Goal: Task Accomplishment & Management: Manage account settings

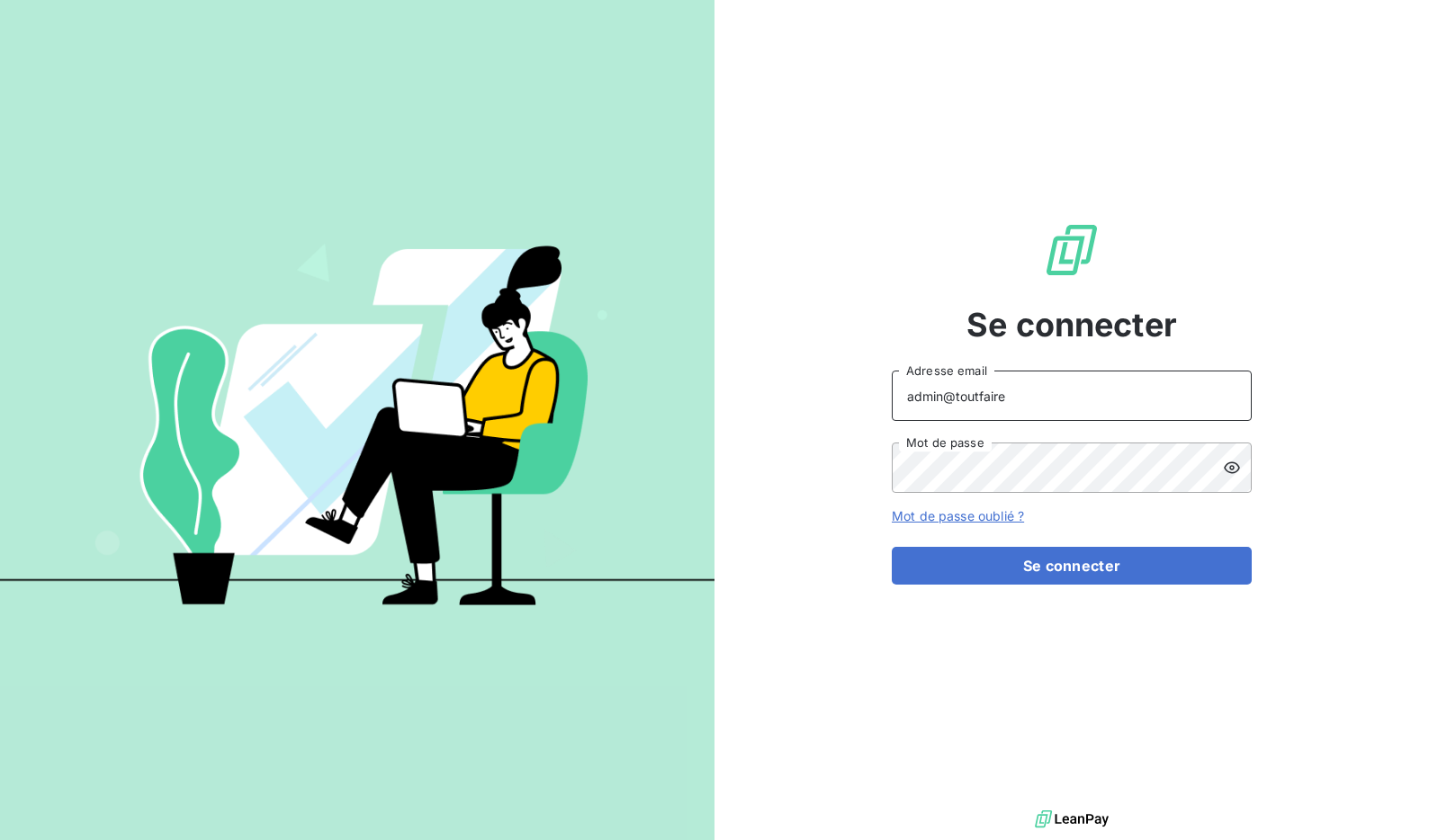
click at [1026, 413] on input "admin@toutfaire" at bounding box center [1072, 396] width 360 height 50
type input "admin@energieaudit"
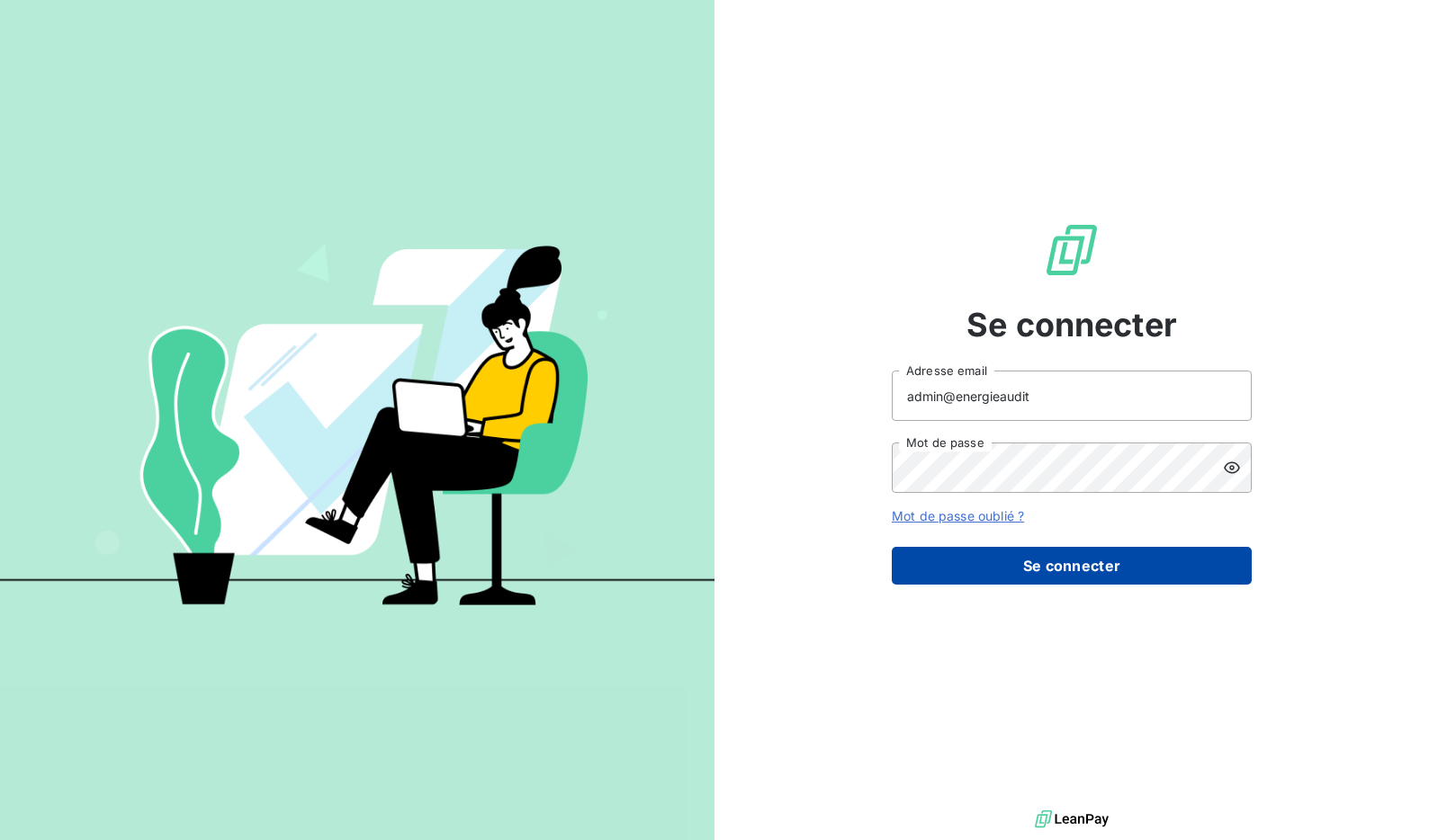
click at [1035, 572] on button "Se connecter" at bounding box center [1072, 566] width 360 height 38
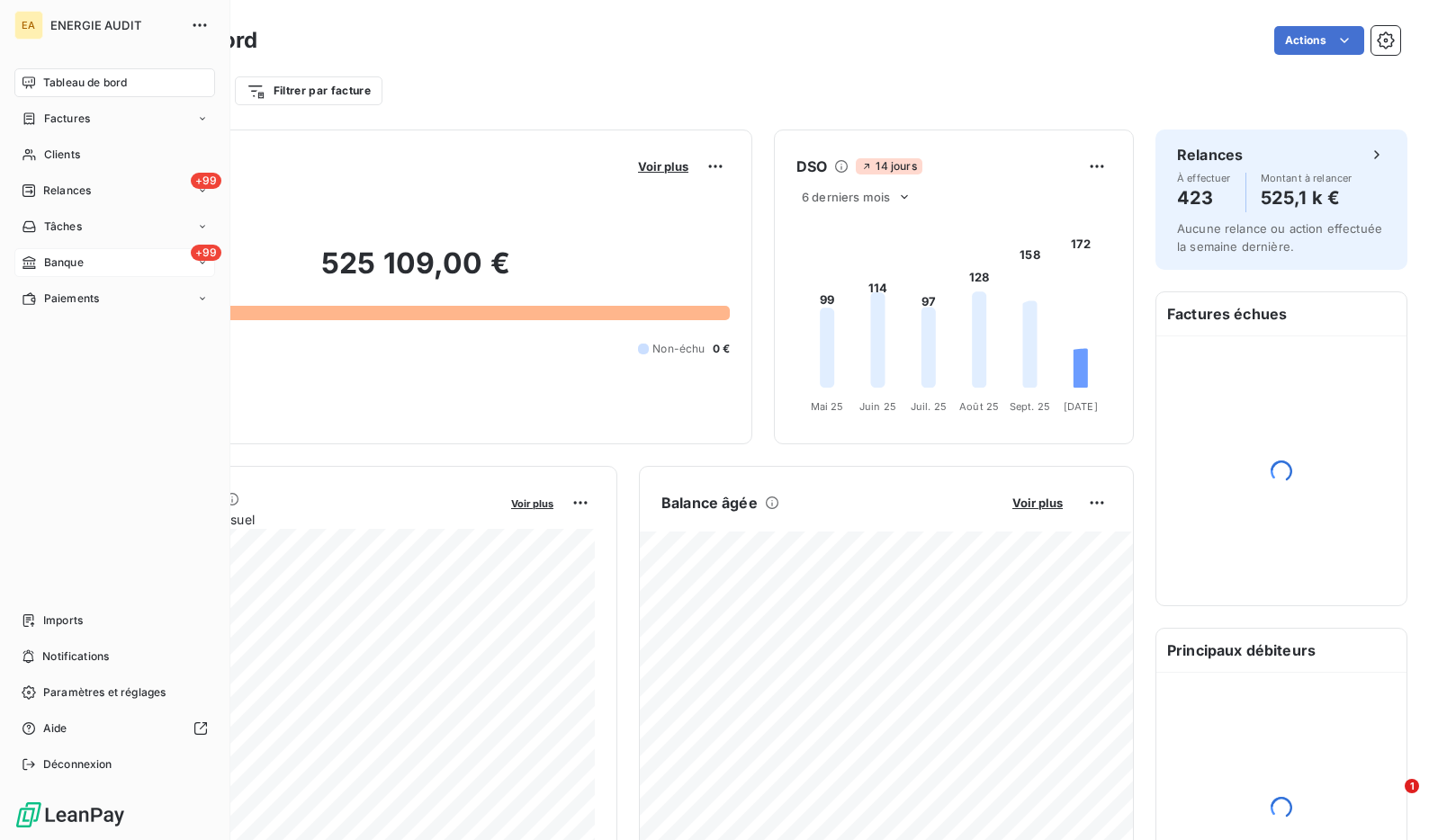
click at [36, 259] on div "Banque" at bounding box center [52, 262] width 62 height 16
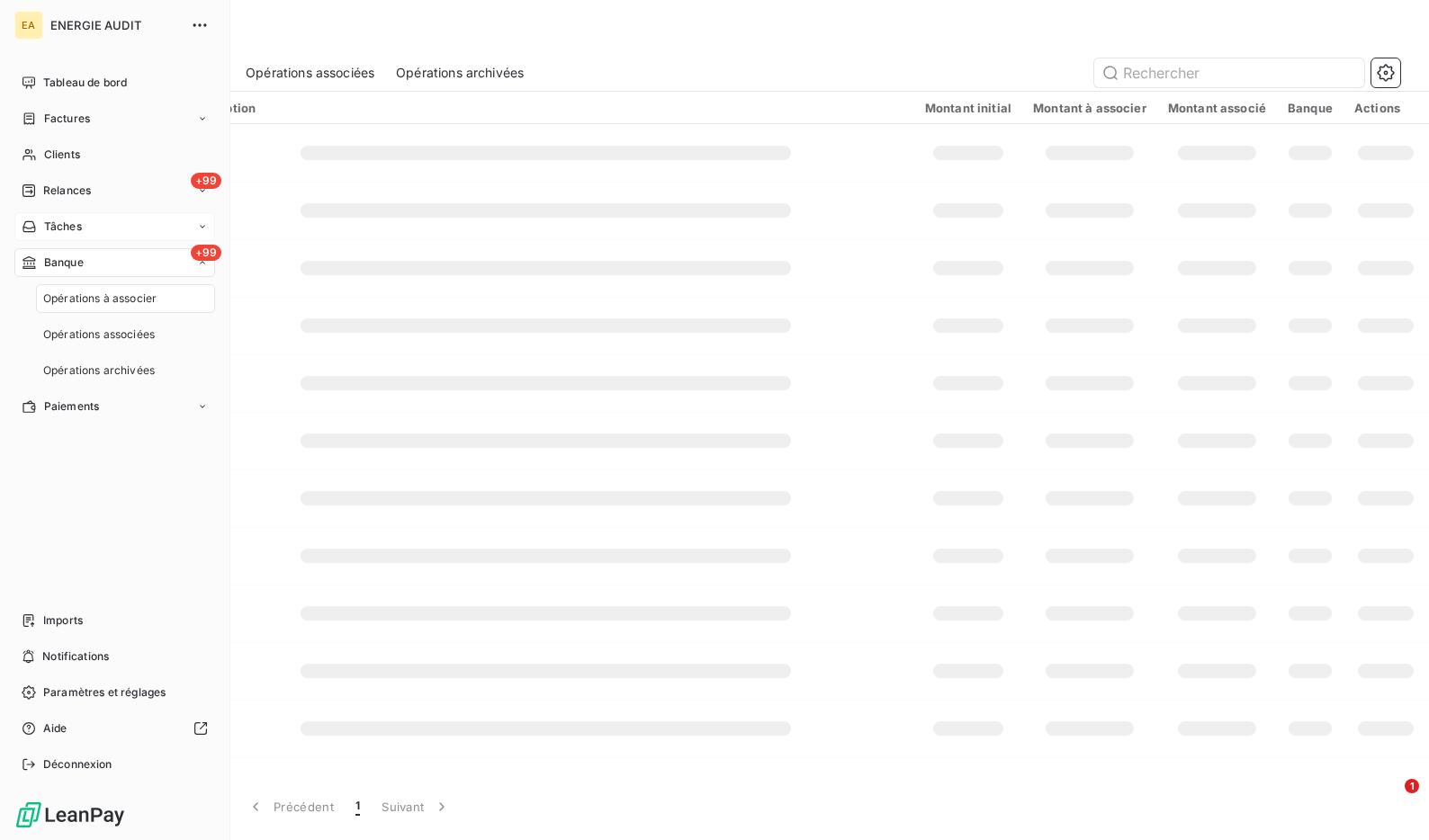
click at [63, 217] on div "Tâches" at bounding box center [115, 226] width 200 height 29
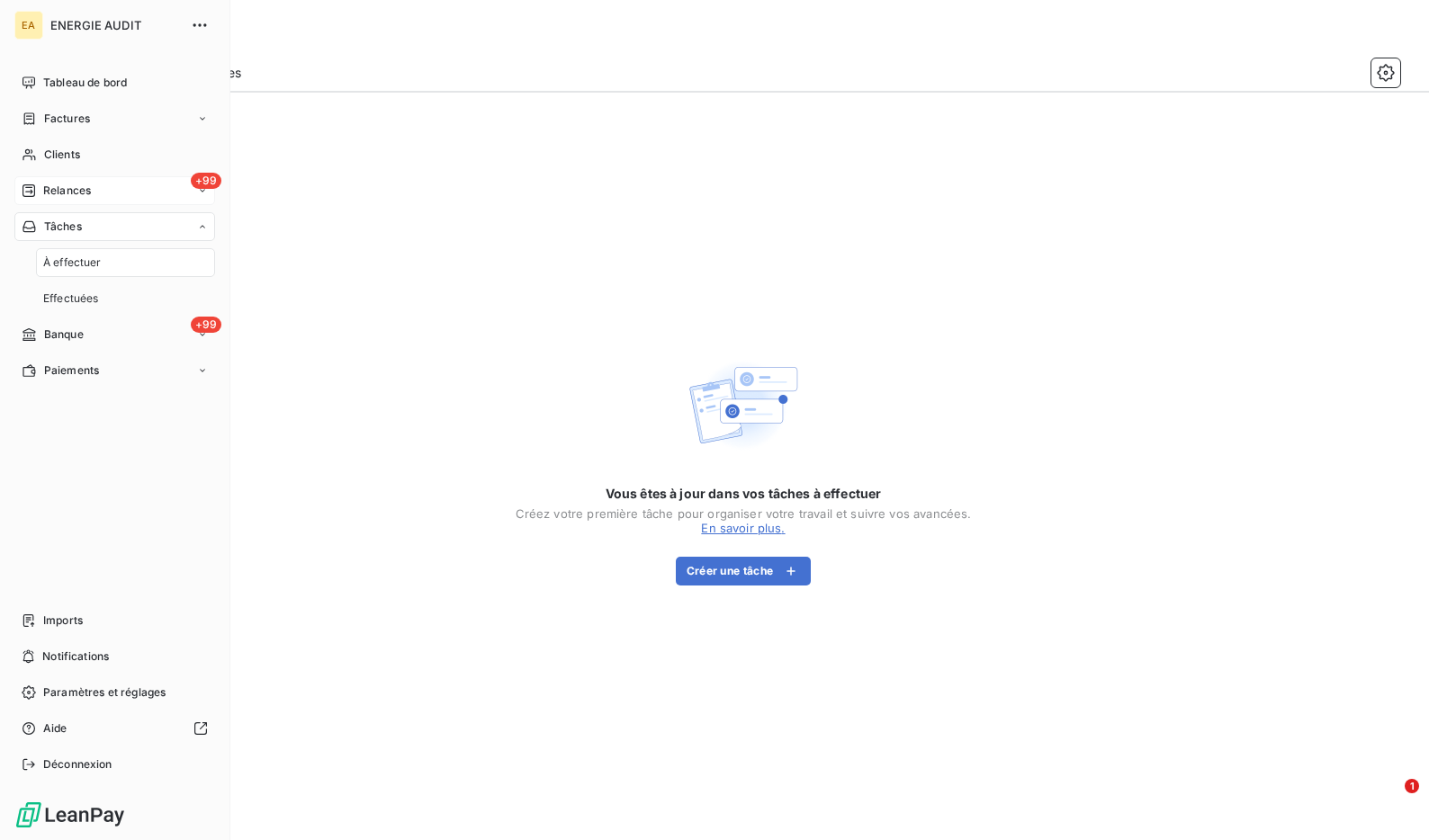
click at [65, 197] on span "Relances" at bounding box center [67, 190] width 47 height 16
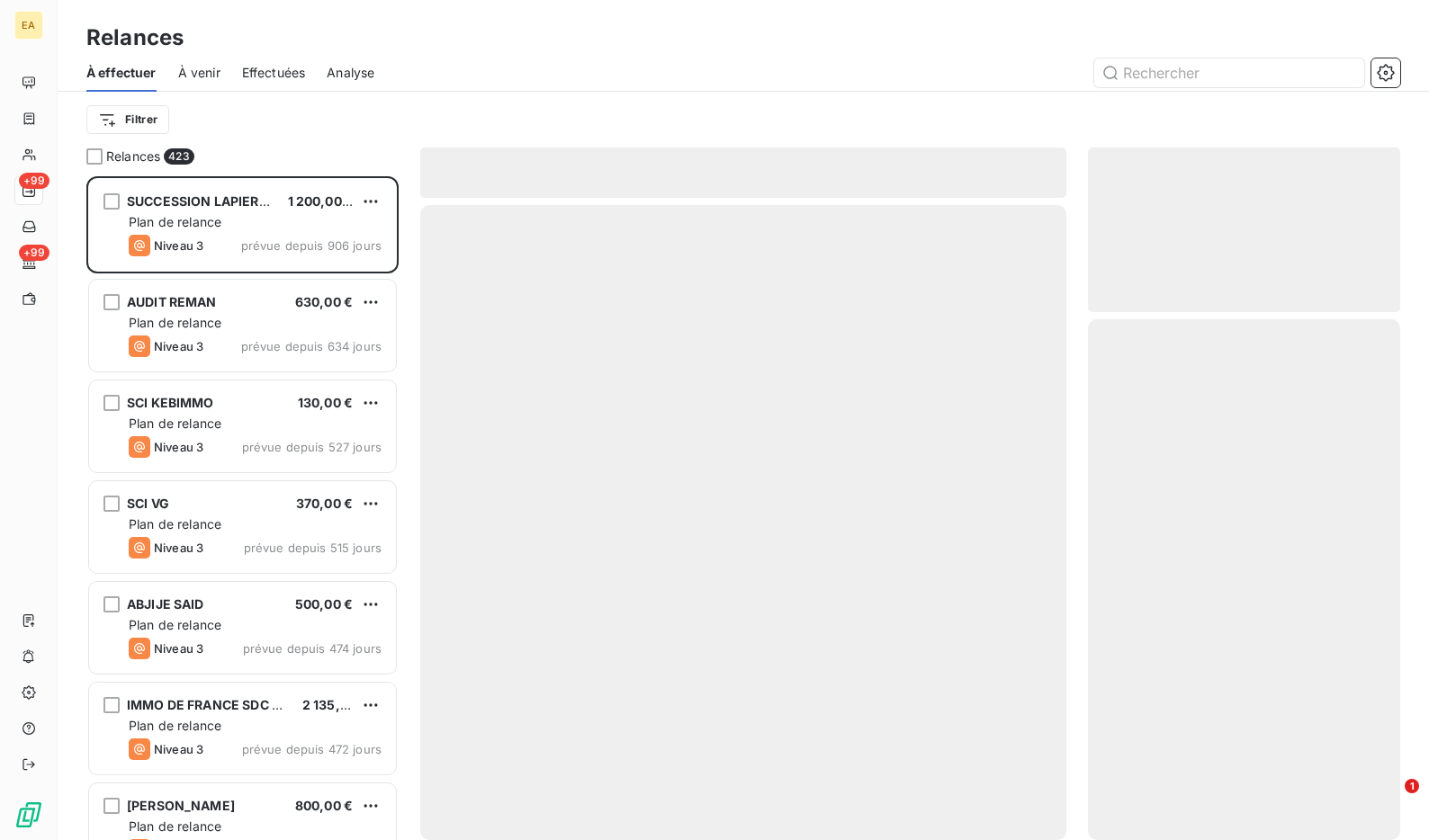
scroll to position [664, 313]
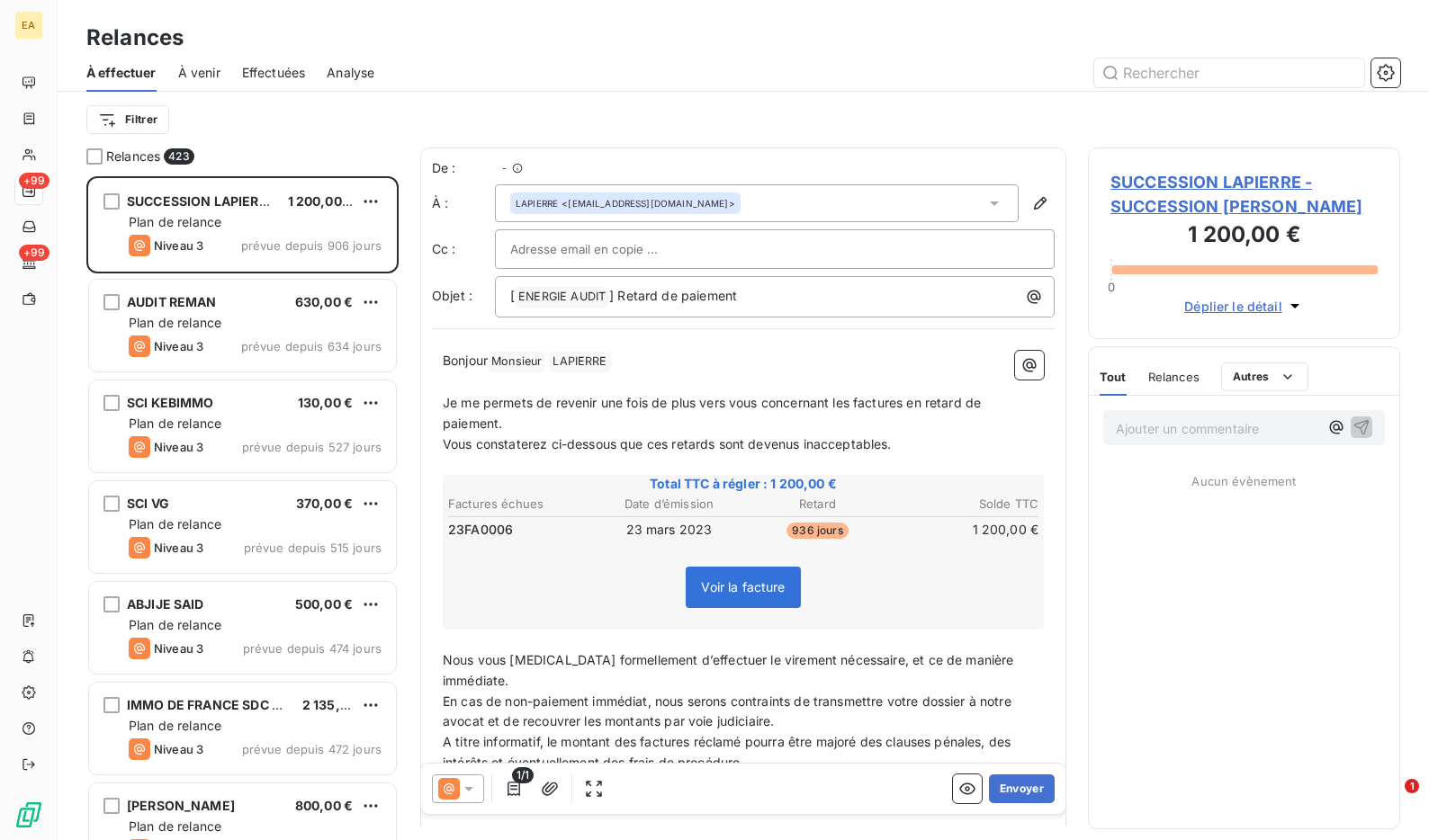
click at [271, 71] on span "Effectuées" at bounding box center [274, 72] width 64 height 18
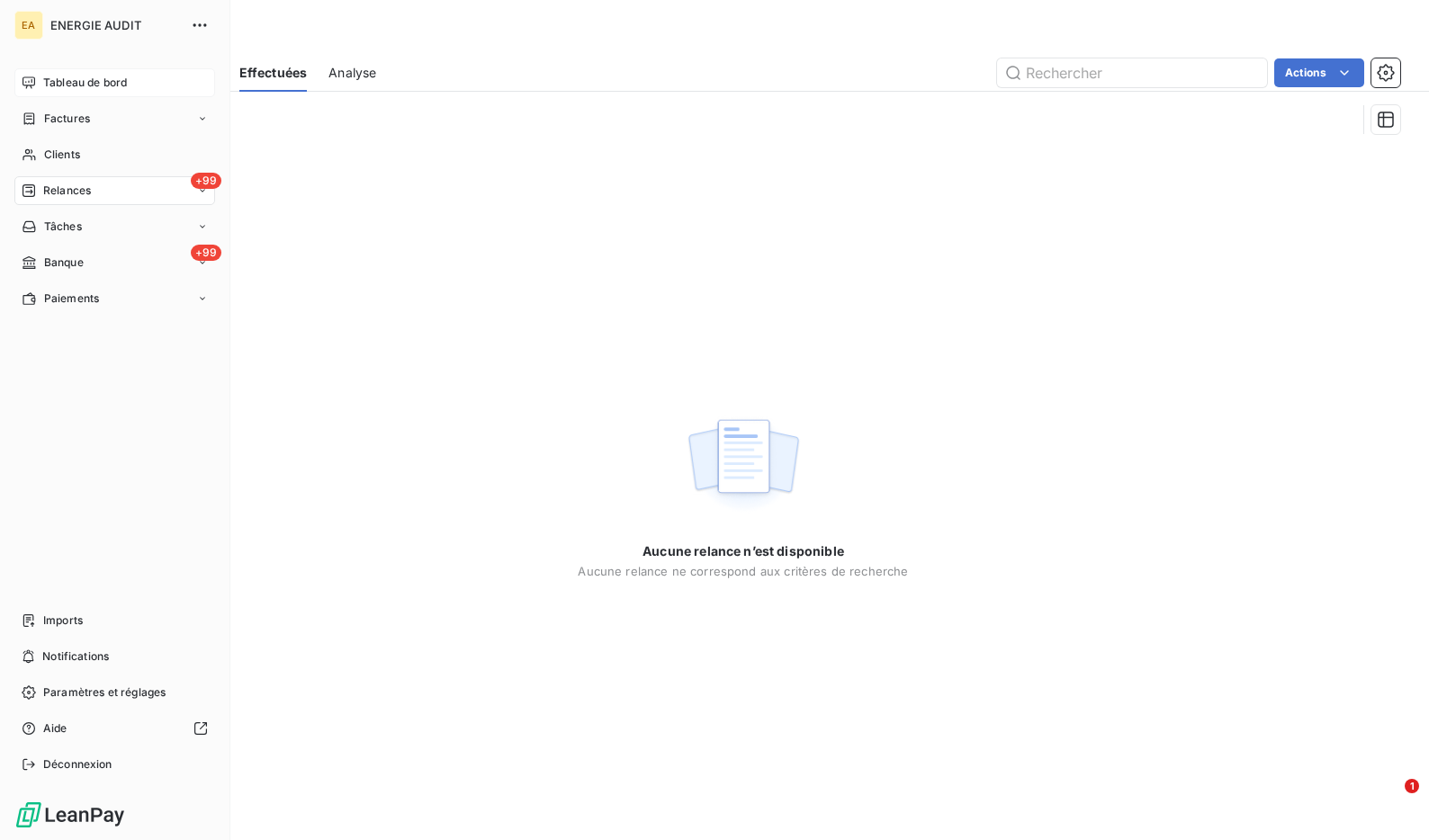
click at [45, 75] on span "Tableau de bord" at bounding box center [85, 83] width 83 height 16
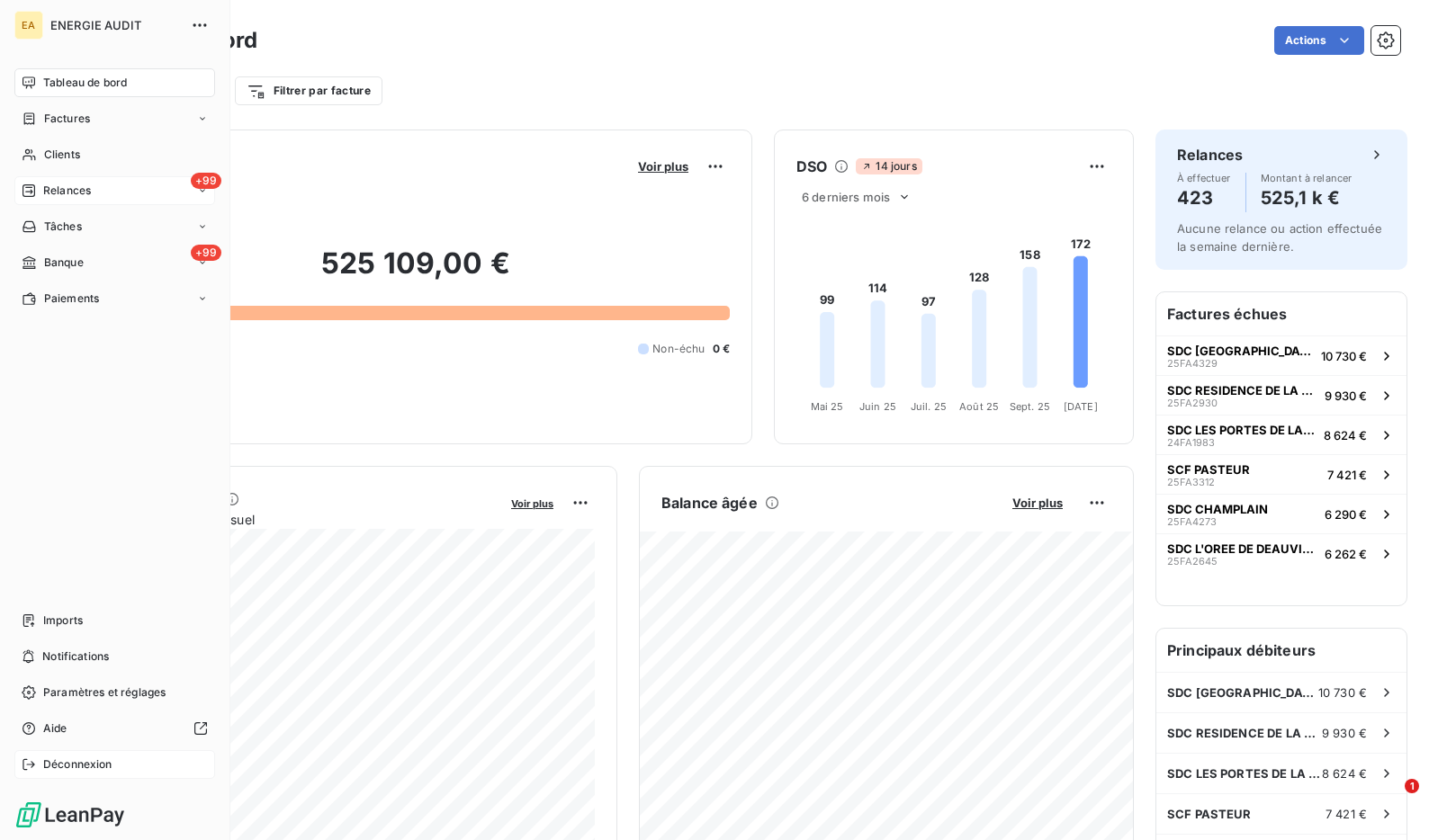
click at [80, 769] on span "Déconnexion" at bounding box center [78, 764] width 70 height 16
